Goal: Transaction & Acquisition: Download file/media

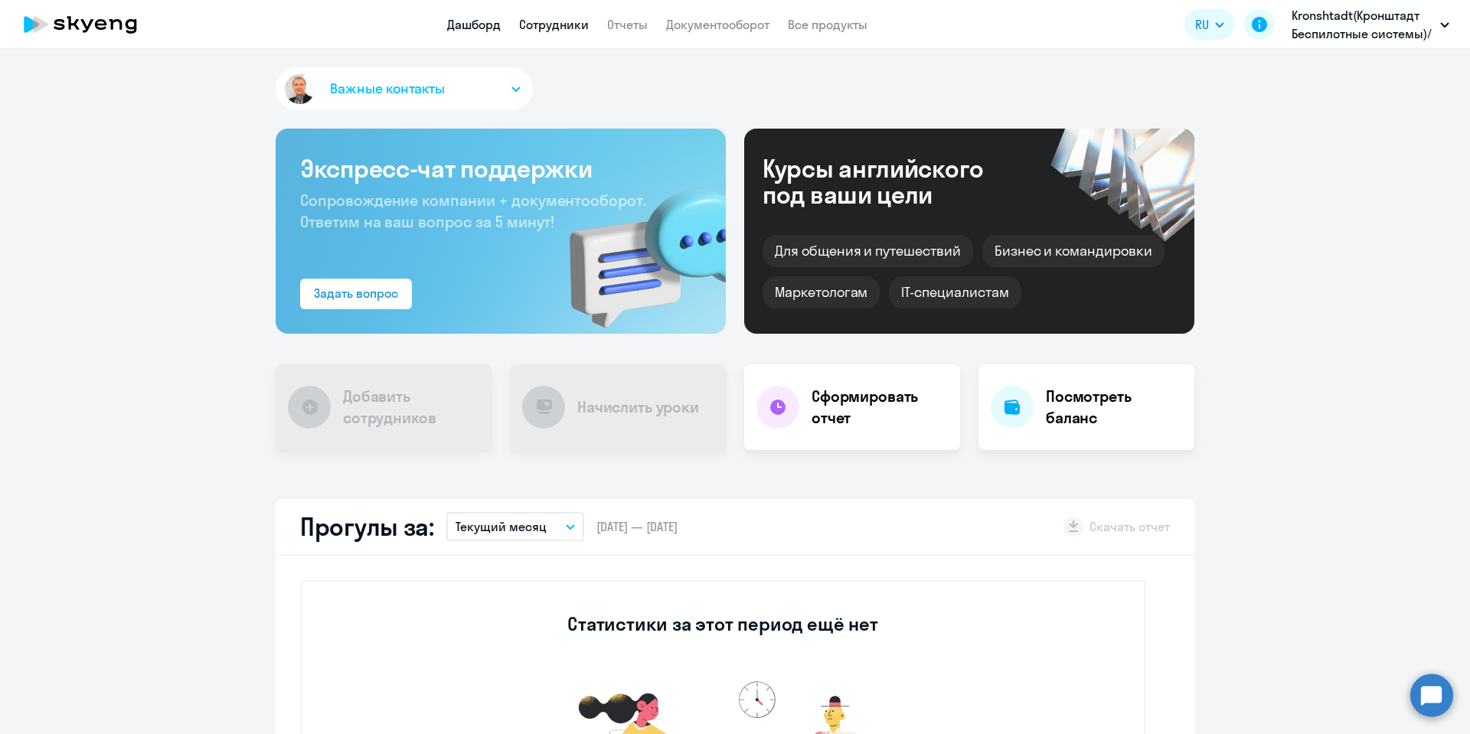
click at [573, 17] on link "Сотрудники" at bounding box center [554, 24] width 70 height 15
select select "30"
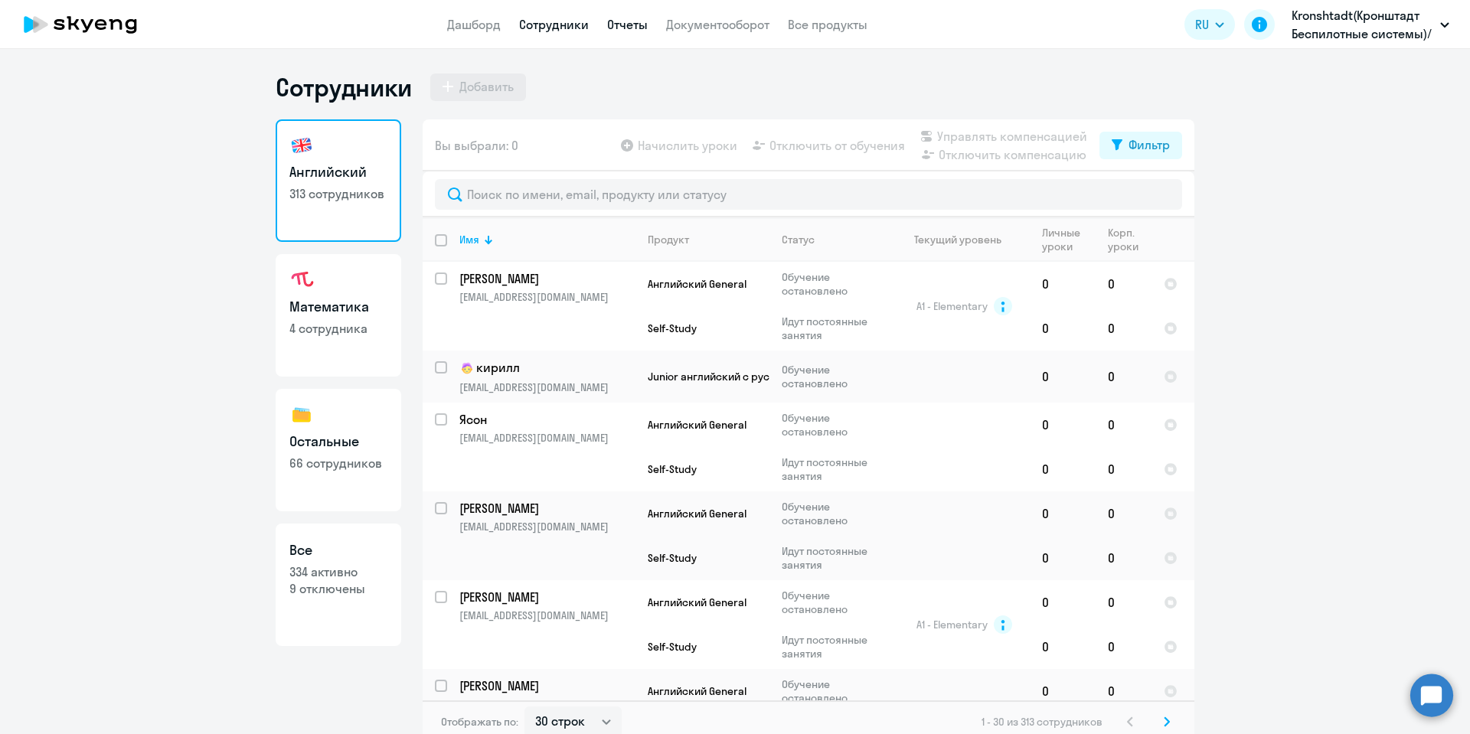
drag, startPoint x: 620, startPoint y: 25, endPoint x: 612, endPoint y: 44, distance: 20.6
click at [619, 24] on link "Отчеты" at bounding box center [627, 24] width 41 height 15
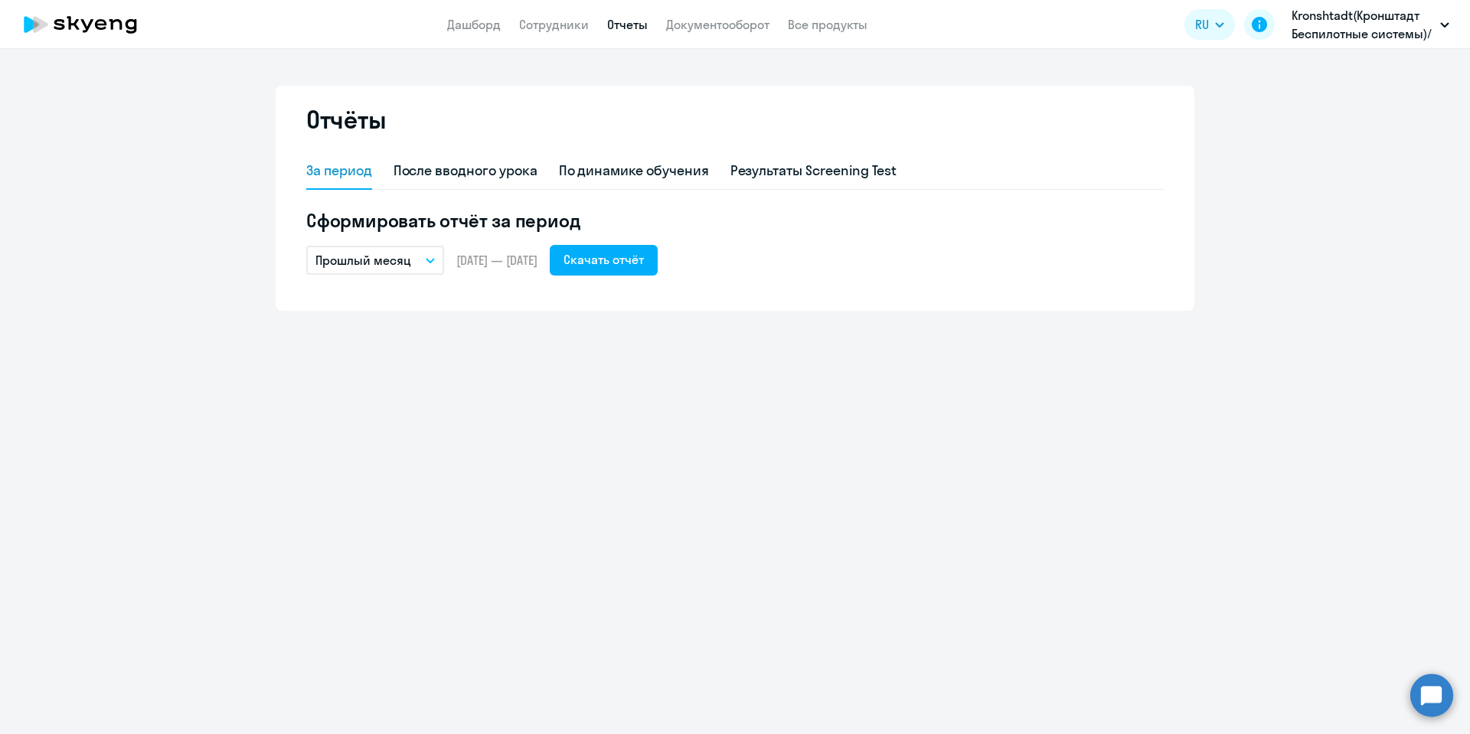
click at [425, 261] on button "Прошлый месяц" at bounding box center [375, 260] width 138 height 29
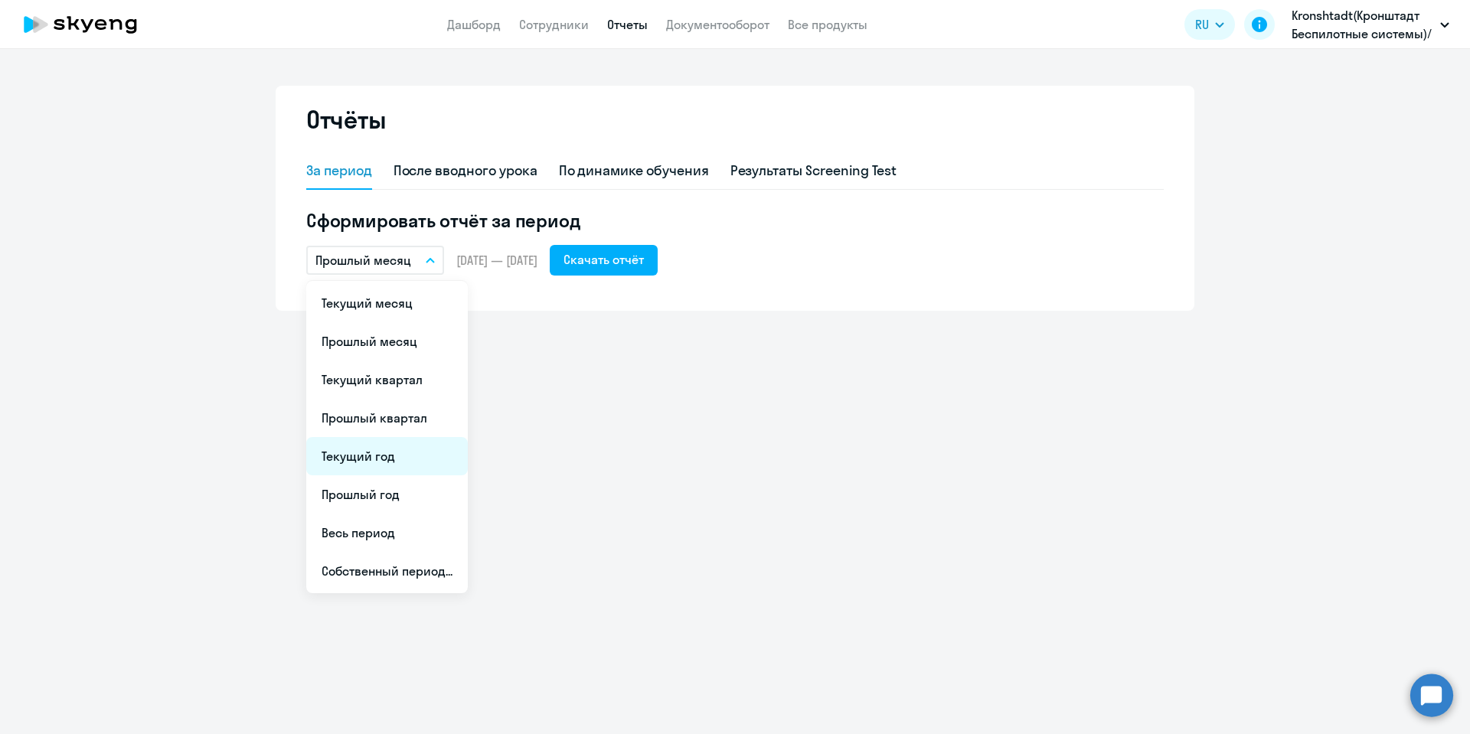
click at [387, 465] on li "Текущий год" at bounding box center [387, 456] width 162 height 38
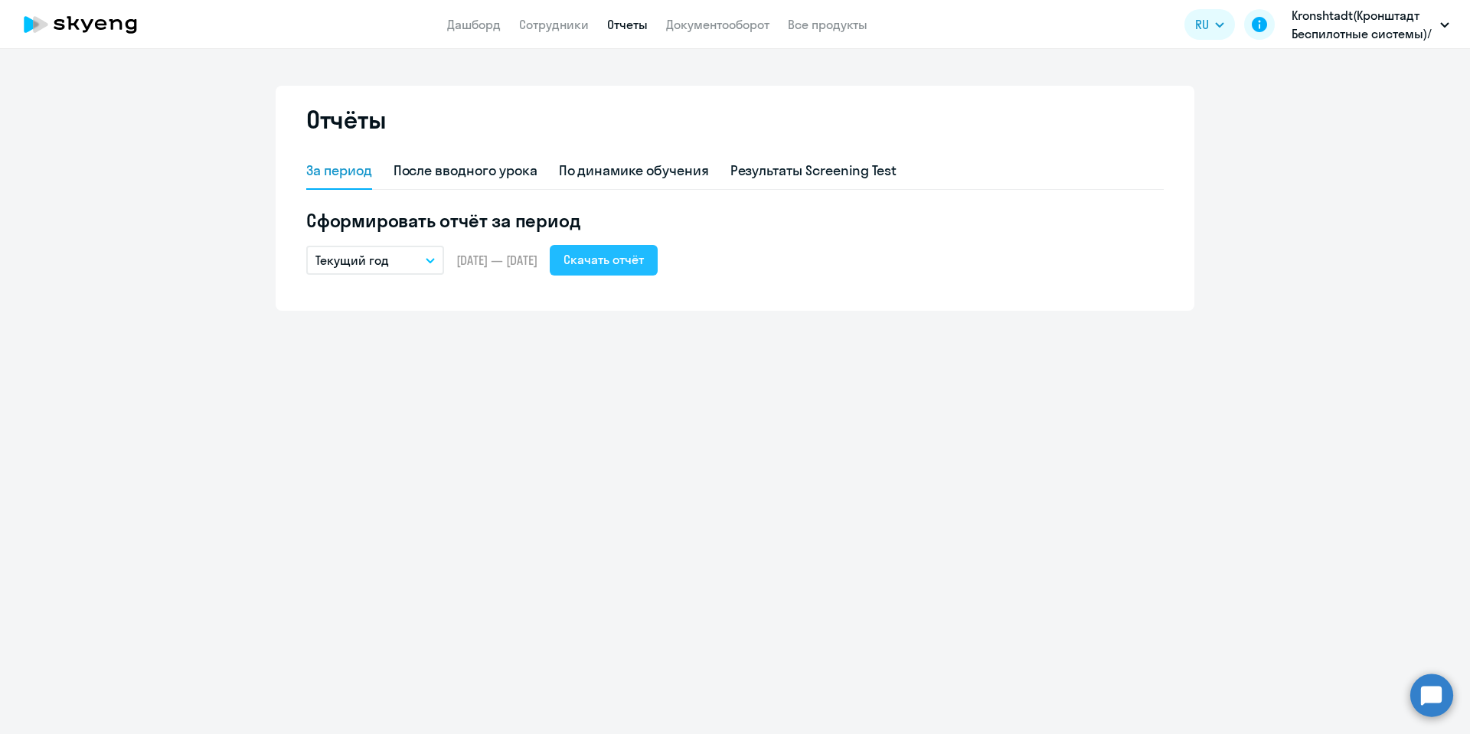
click at [638, 257] on div "Скачать отчёт" at bounding box center [603, 259] width 80 height 18
